Goal: Find specific page/section: Find specific page/section

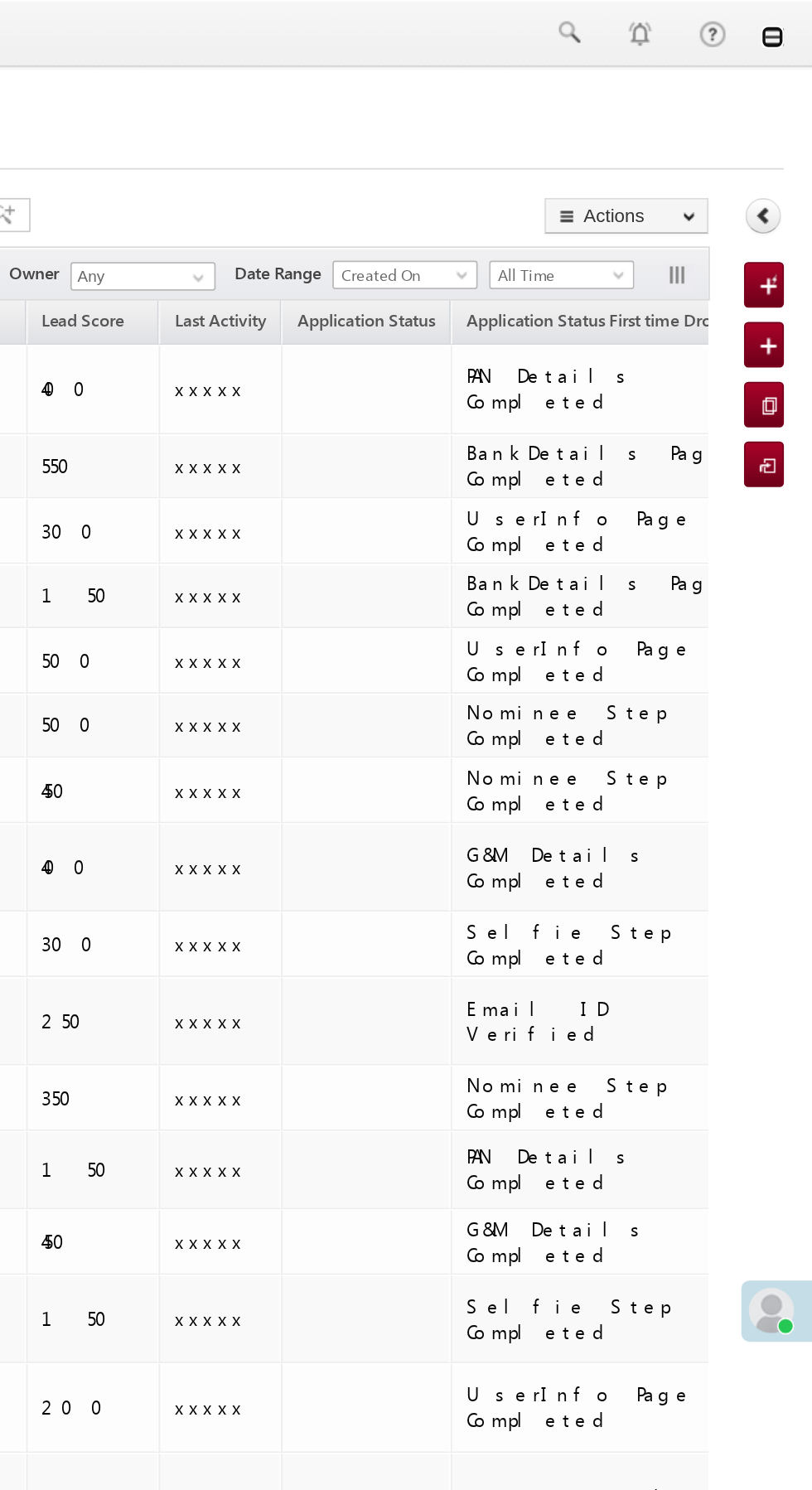
click at [788, 25] on link at bounding box center [788, 22] width 13 height 13
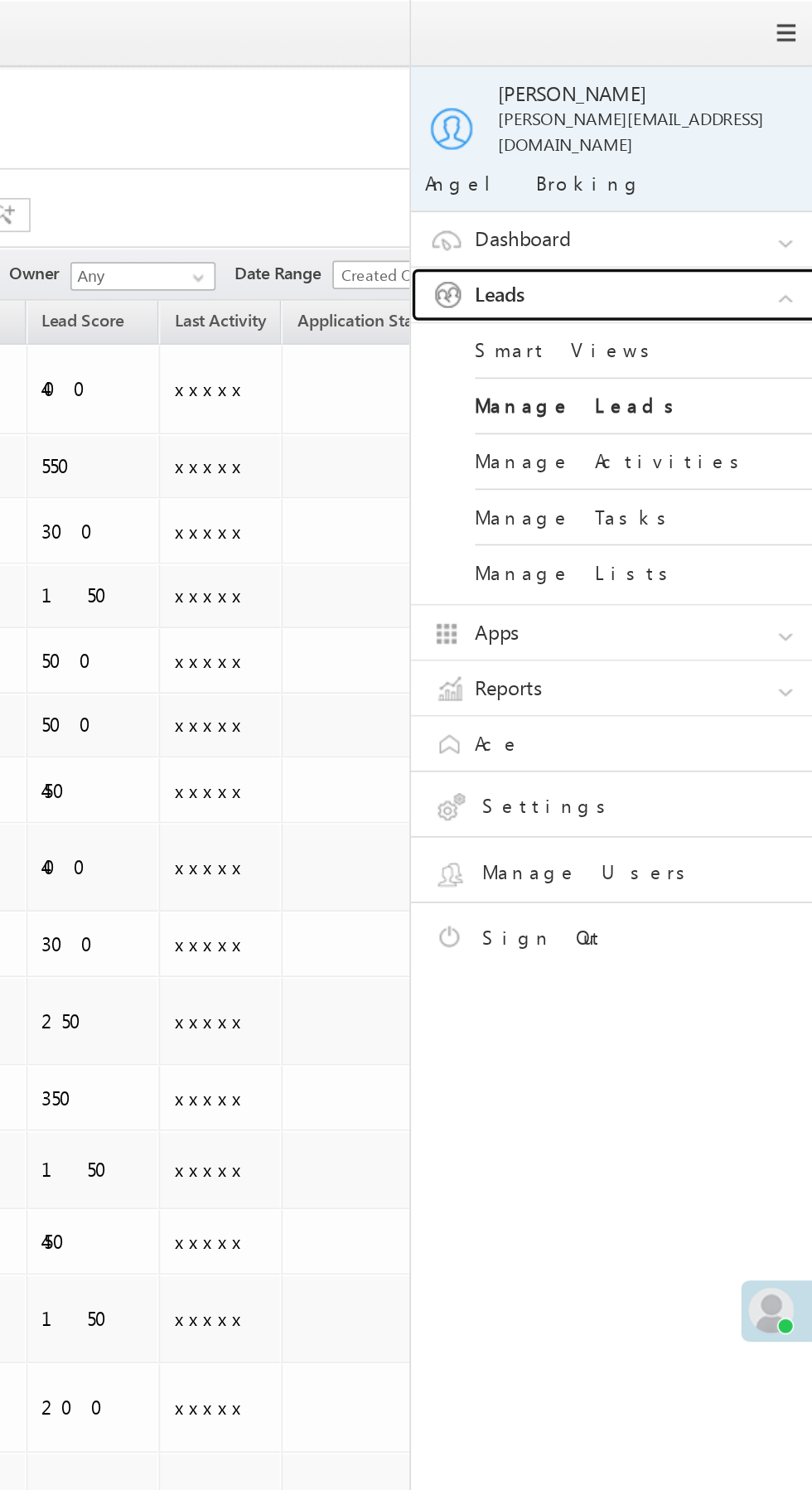
click at [731, 167] on link "Leads" at bounding box center [702, 171] width 248 height 31
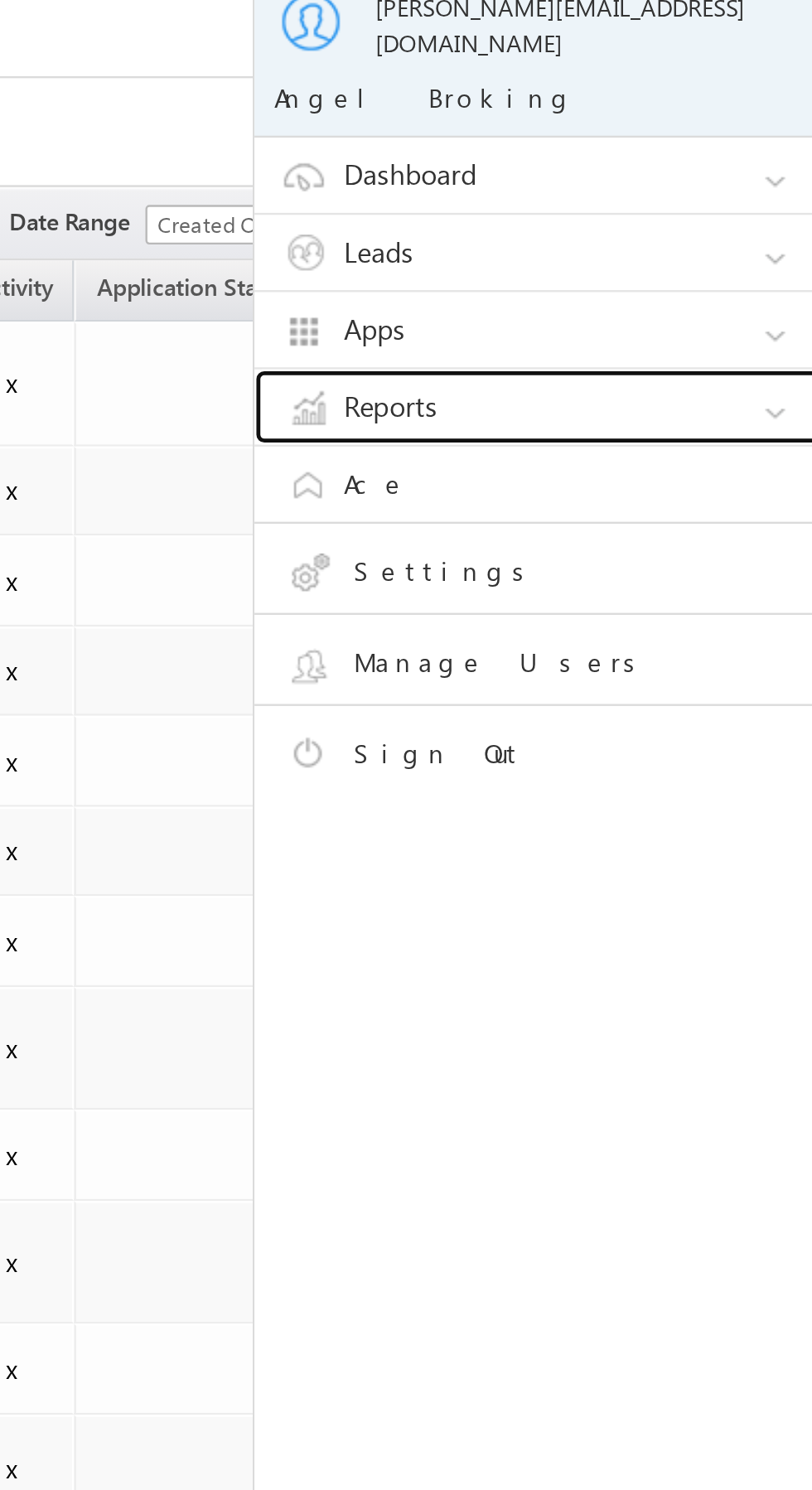
click at [756, 221] on link "Reports" at bounding box center [702, 236] width 248 height 31
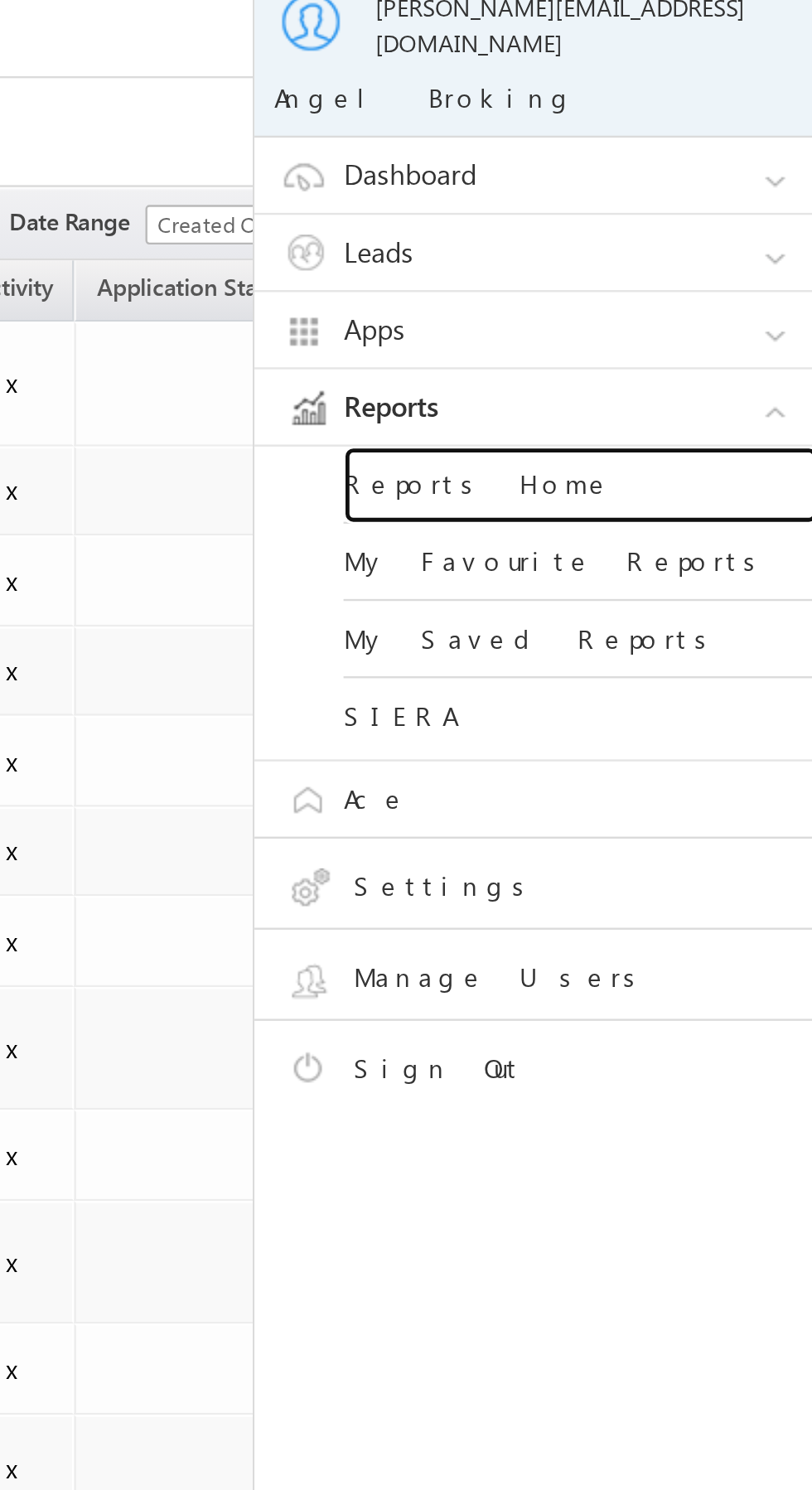
click at [727, 253] on link "Reports Home" at bounding box center [714, 269] width 199 height 32
